Goal: Task Accomplishment & Management: Complete application form

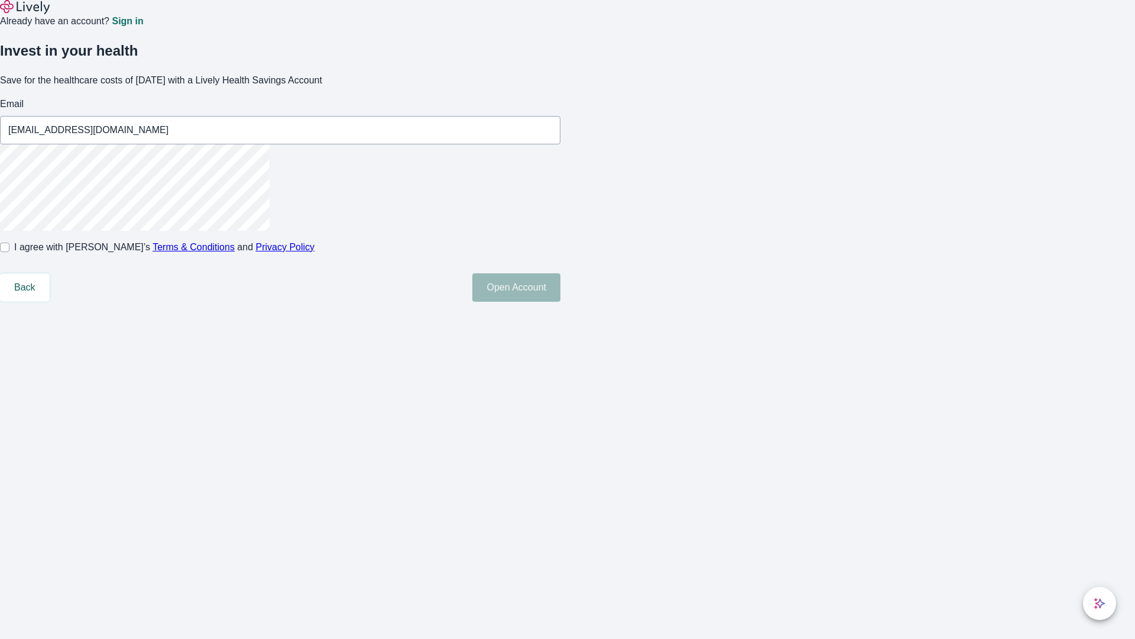
click at [9, 252] on input "I agree with Lively’s Terms & Conditions and Privacy Policy" at bounding box center [4, 246] width 9 height 9
checkbox input "true"
click at [560, 302] on button "Open Account" at bounding box center [516, 287] width 88 height 28
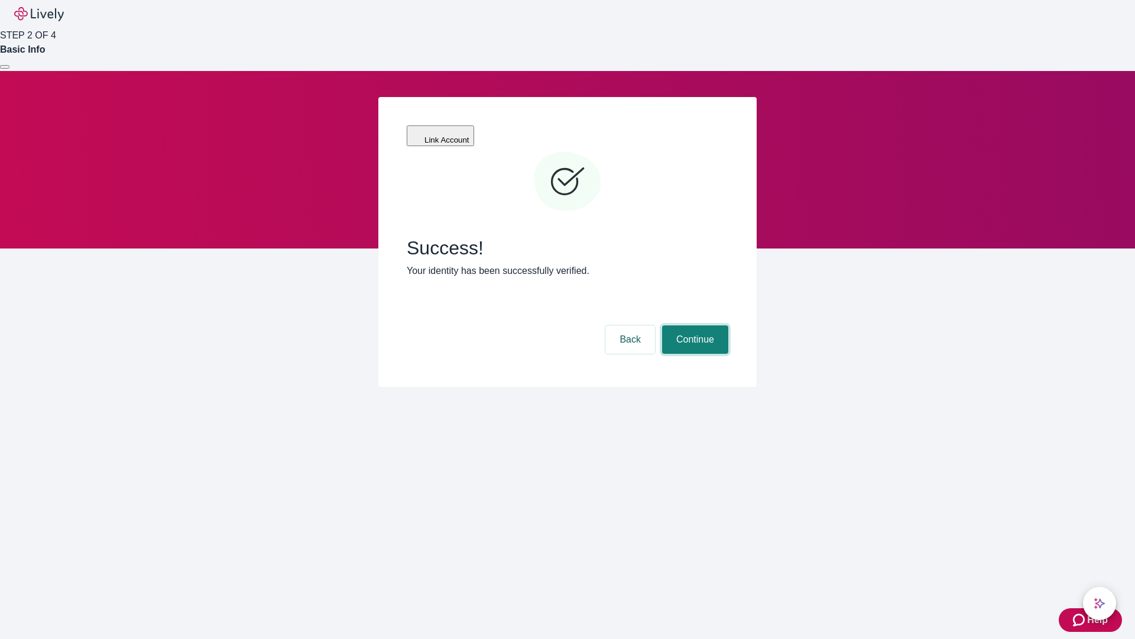
click at [693, 325] on button "Continue" at bounding box center [695, 339] width 66 height 28
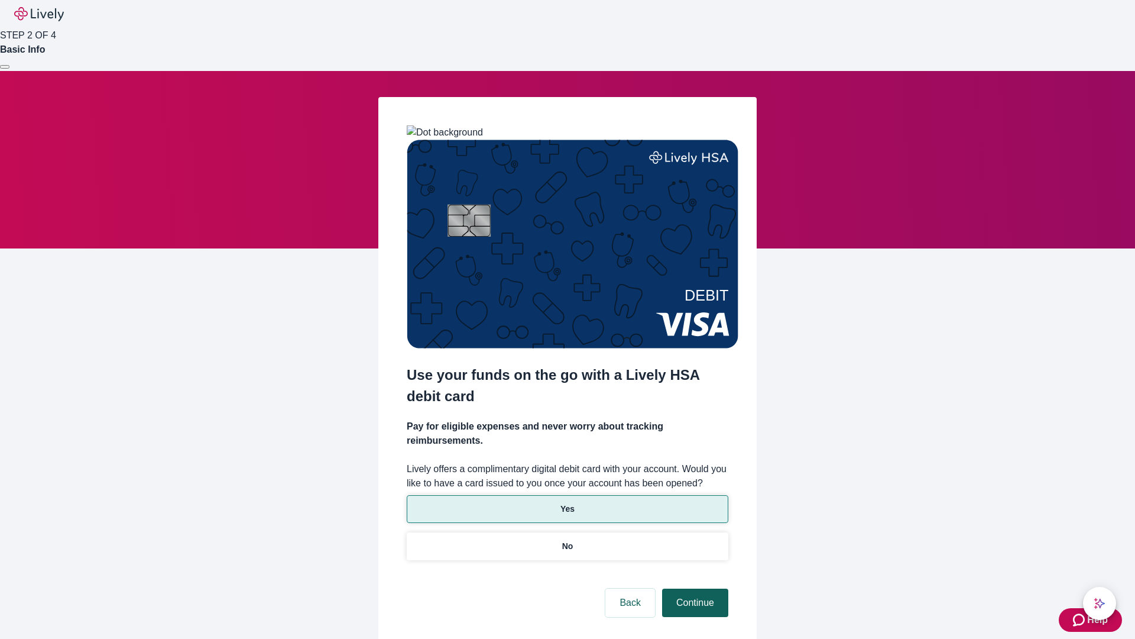
click at [567, 540] on p "No" at bounding box center [567, 546] width 11 height 12
click at [693, 588] on button "Continue" at bounding box center [695, 602] width 66 height 28
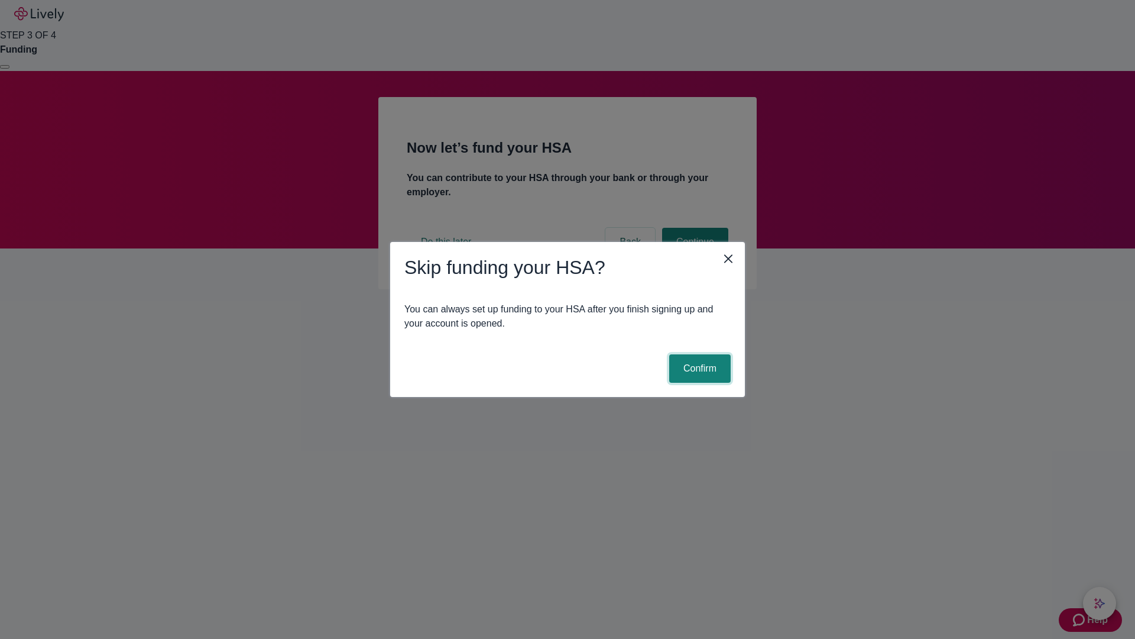
click at [698, 368] on button "Confirm" at bounding box center [699, 368] width 61 height 28
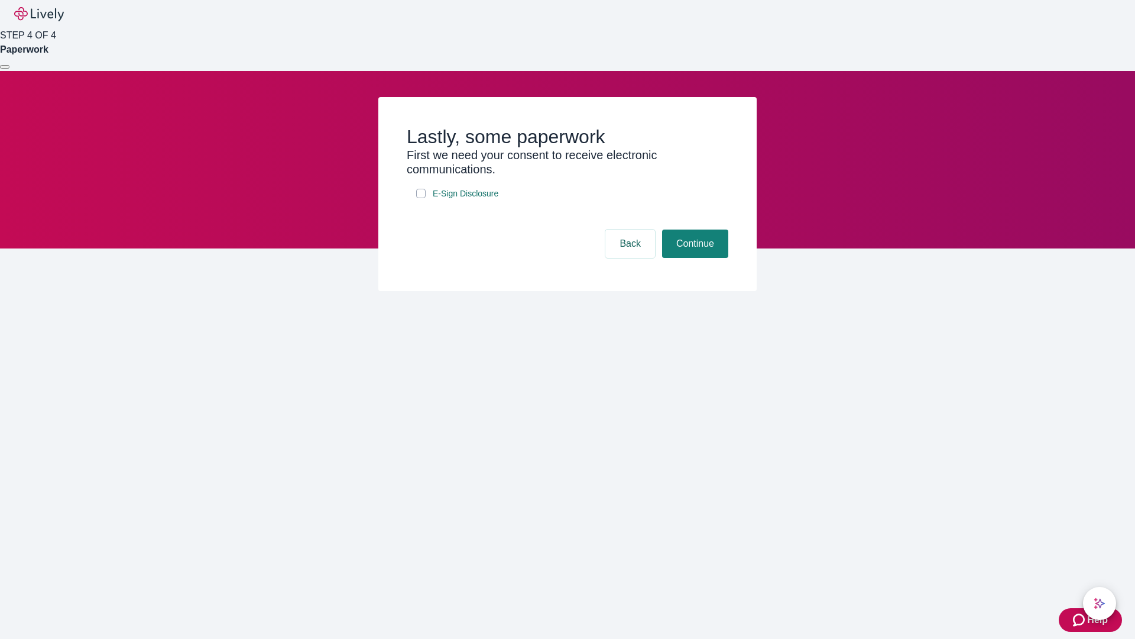
click at [421, 198] on input "E-Sign Disclosure" at bounding box center [420, 193] width 9 height 9
checkbox input "true"
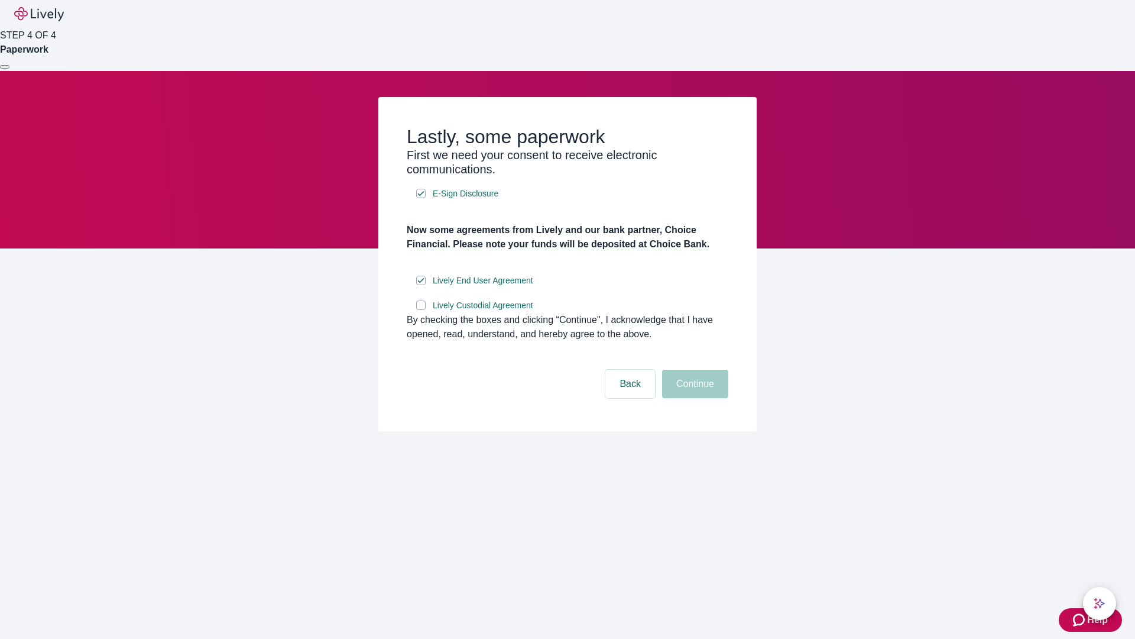
click at [421, 310] on input "Lively Custodial Agreement" at bounding box center [420, 304] width 9 height 9
checkbox input "true"
click at [693, 398] on button "Continue" at bounding box center [695, 384] width 66 height 28
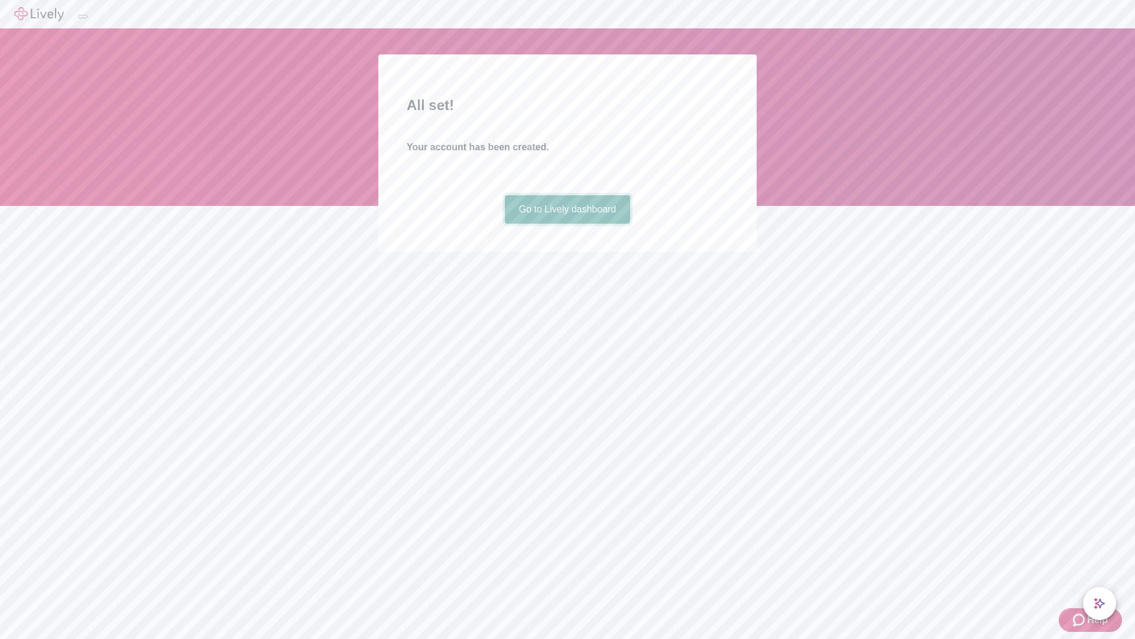
click at [567, 223] on link "Go to Lively dashboard" at bounding box center [568, 209] width 126 height 28
